Goal: Information Seeking & Learning: Learn about a topic

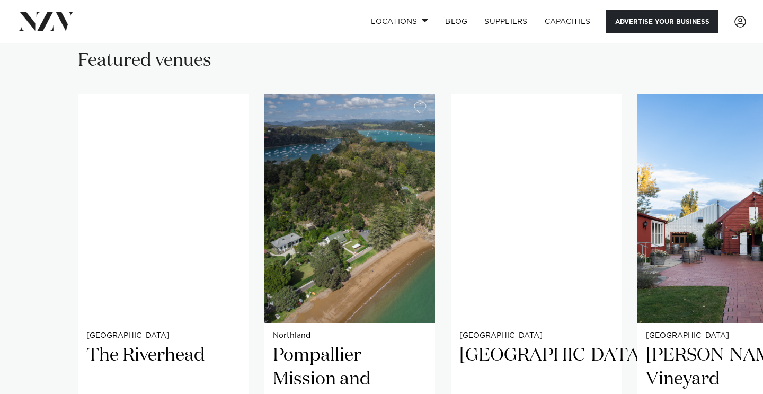
scroll to position [788, 0]
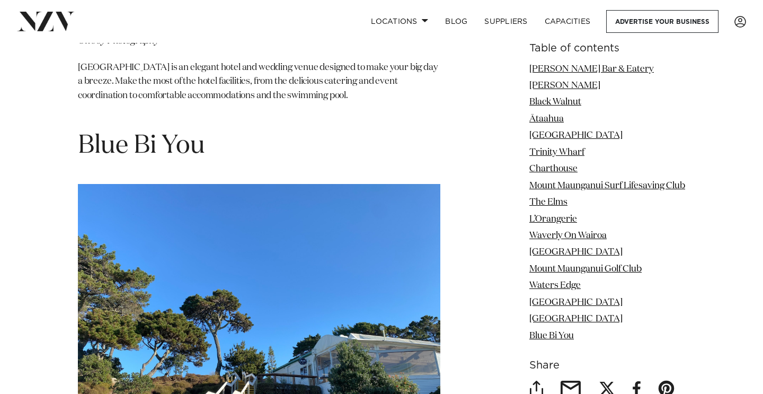
scroll to position [7701, 0]
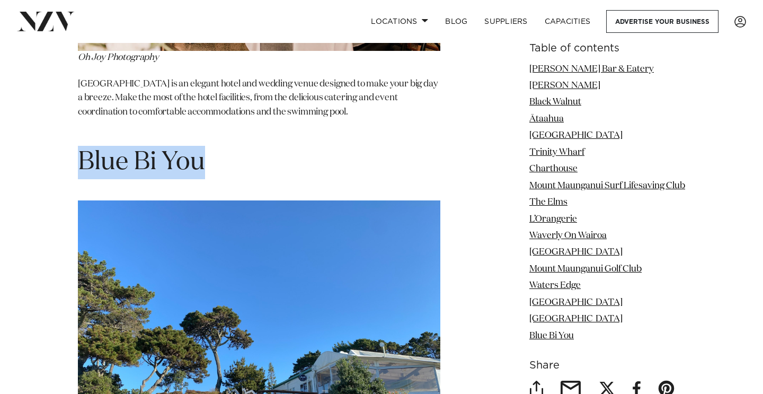
drag, startPoint x: 218, startPoint y: 78, endPoint x: 72, endPoint y: 79, distance: 145.7
copy h1 "Blue Bi You"
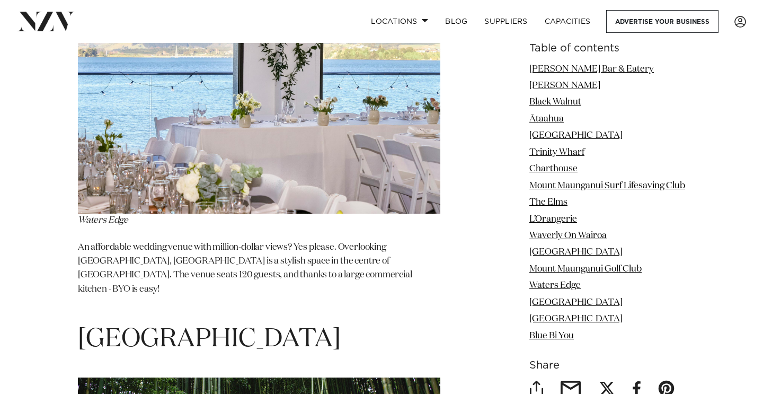
scroll to position [6539, 0]
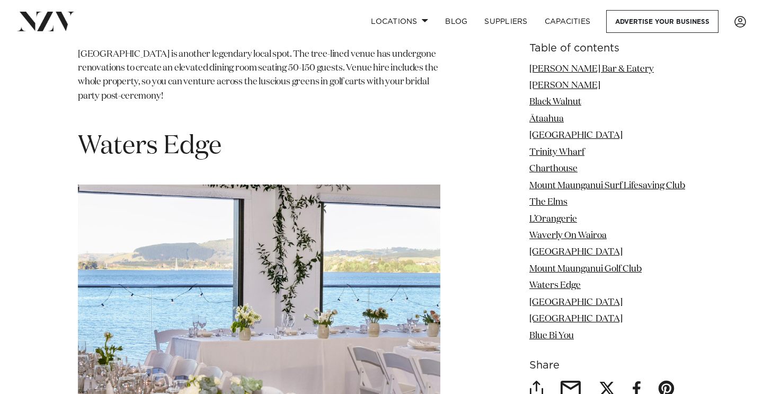
click at [235, 130] on h1 "Waters Edge" at bounding box center [259, 146] width 362 height 33
drag, startPoint x: 170, startPoint y: 88, endPoint x: 108, endPoint y: 88, distance: 62.0
click at [108, 130] on h1 "Waters Edge" at bounding box center [259, 146] width 362 height 33
click at [192, 130] on h1 "Waters Edge" at bounding box center [259, 146] width 362 height 33
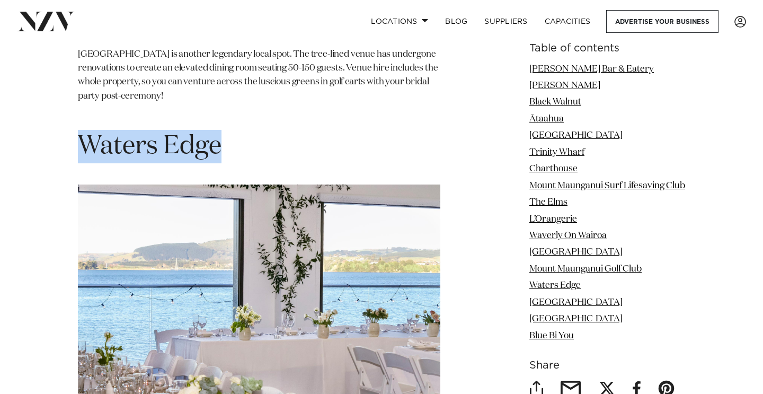
drag, startPoint x: 224, startPoint y: 90, endPoint x: 80, endPoint y: 90, distance: 144.1
click at [80, 130] on h1 "Waters Edge" at bounding box center [259, 146] width 362 height 33
copy h1 "Waters Edge"
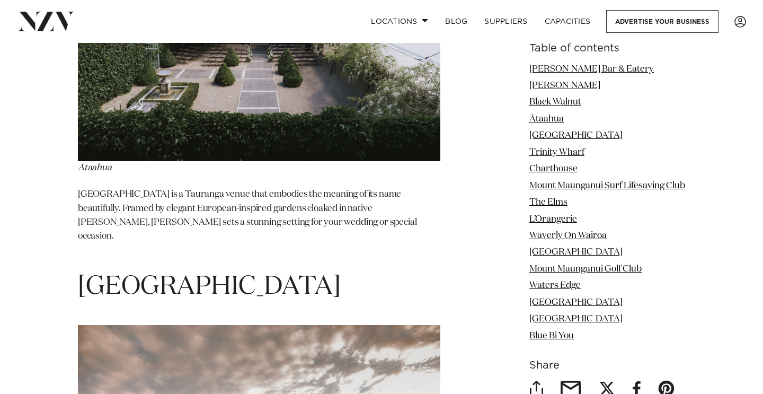
scroll to position [2448, 0]
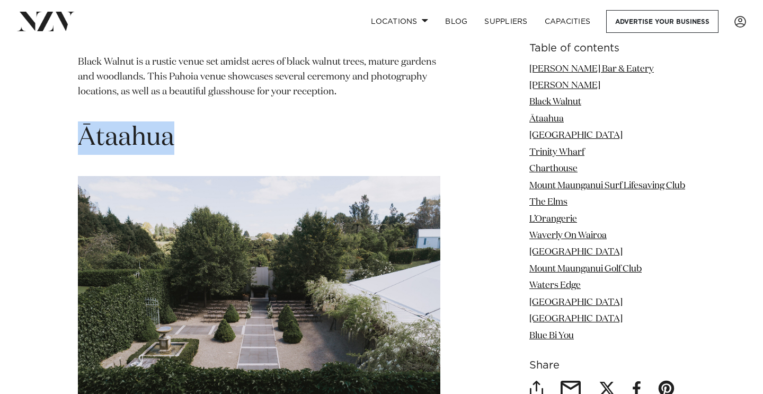
drag, startPoint x: 185, startPoint y: 102, endPoint x: 78, endPoint y: 102, distance: 106.5
click at [78, 121] on h1 "Ātaahua" at bounding box center [259, 137] width 362 height 33
copy span "Ātaahua"
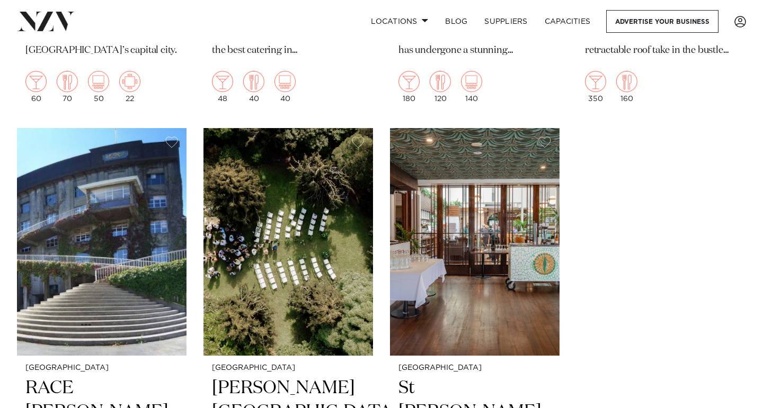
scroll to position [2796, 0]
